Goal: Task Accomplishment & Management: Manage account settings

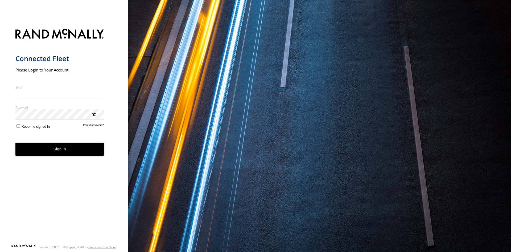
type input "**********"
click at [59, 154] on button "Sign in" at bounding box center [59, 149] width 89 height 13
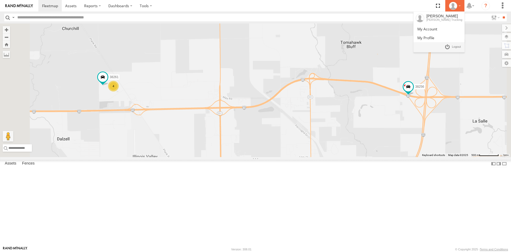
click at [458, 6] on div at bounding box center [455, 6] width 15 height 8
click at [455, 46] on span at bounding box center [456, 47] width 9 height 6
